Goal: Information Seeking & Learning: Check status

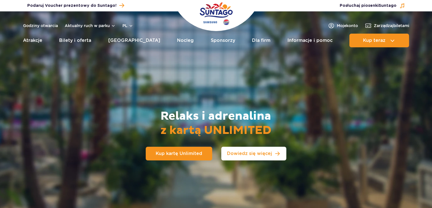
click at [245, 154] on span "Dowiedz się więcej" at bounding box center [249, 153] width 45 height 5
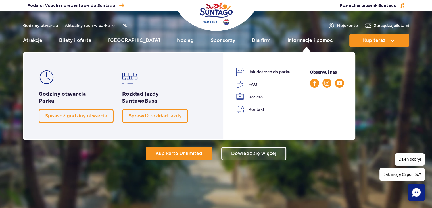
click at [314, 41] on link "Informacje i pomoc" at bounding box center [310, 41] width 45 height 14
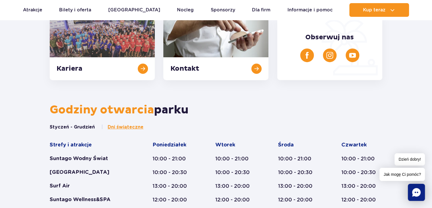
scroll to position [256, 0]
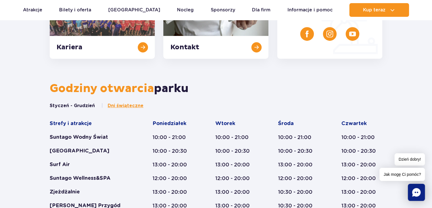
drag, startPoint x: 350, startPoint y: 130, endPoint x: 174, endPoint y: 103, distance: 178.3
click at [174, 103] on nav "Styczeń - Grudzień Dni świąteczne" at bounding box center [216, 105] width 333 height 6
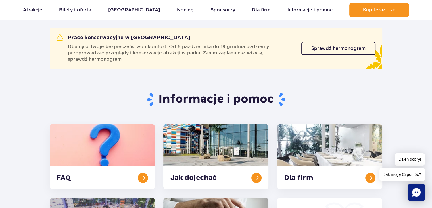
scroll to position [0, 0]
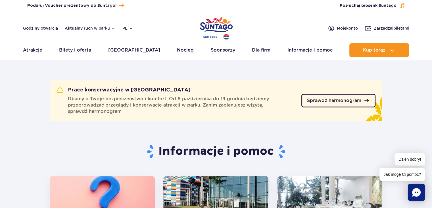
click at [338, 101] on span "Sprawdź harmonogram" at bounding box center [334, 100] width 54 height 5
